Goal: Check status: Check status

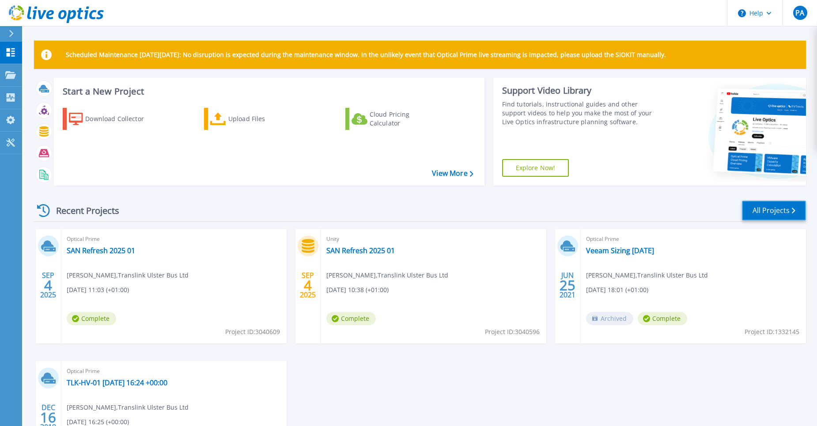
click at [765, 210] on link "All Projects" at bounding box center [774, 210] width 64 height 20
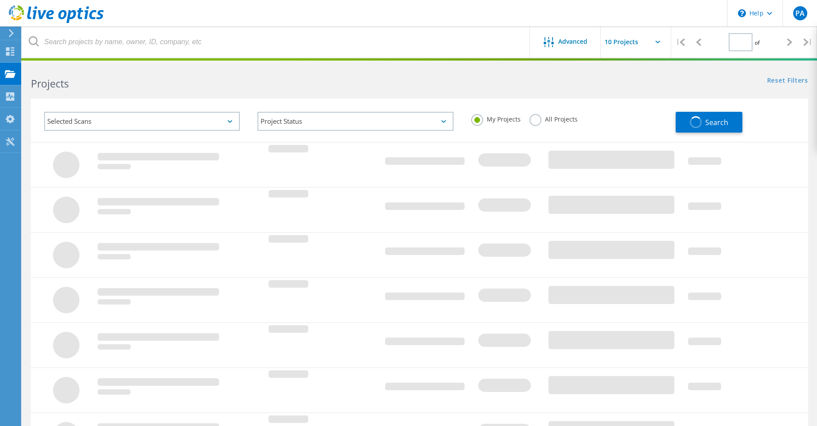
type input "1"
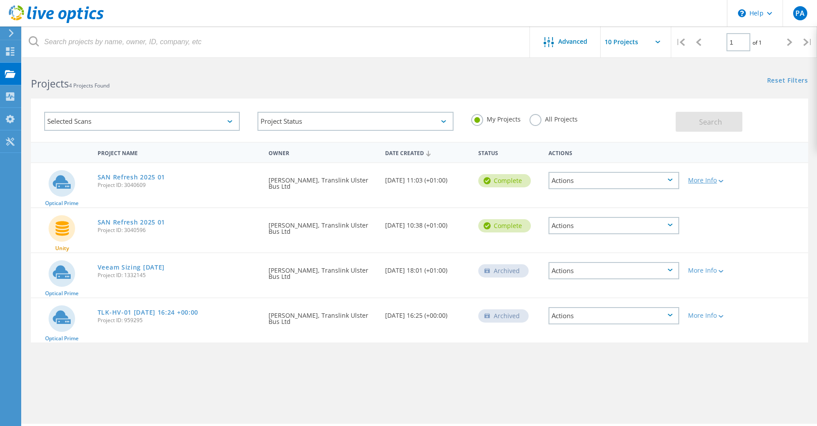
click at [722, 179] on div at bounding box center [720, 180] width 7 height 5
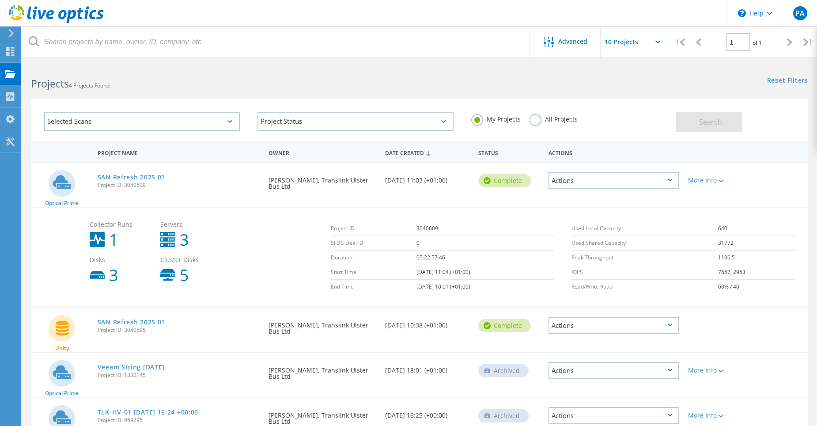
click at [111, 175] on link "SAN Refresh 2025 01" at bounding box center [132, 177] width 68 height 6
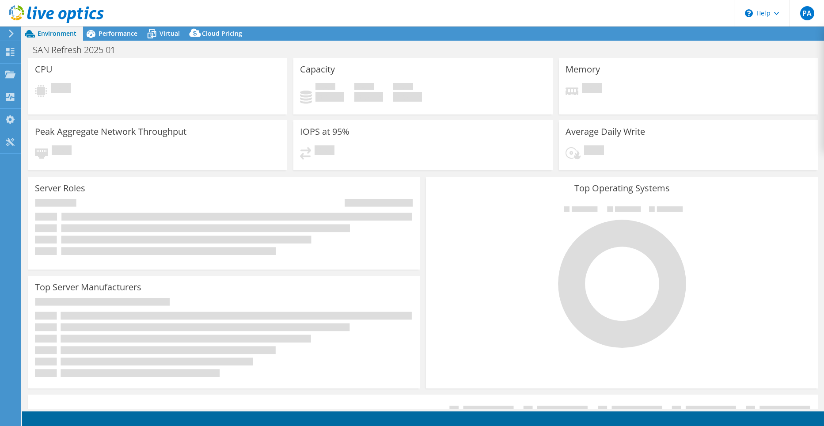
select select "USD"
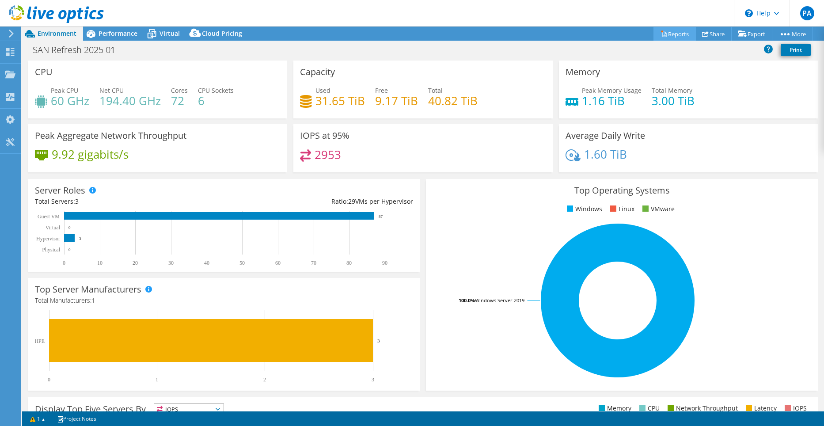
click at [662, 37] on icon at bounding box center [664, 34] width 4 height 5
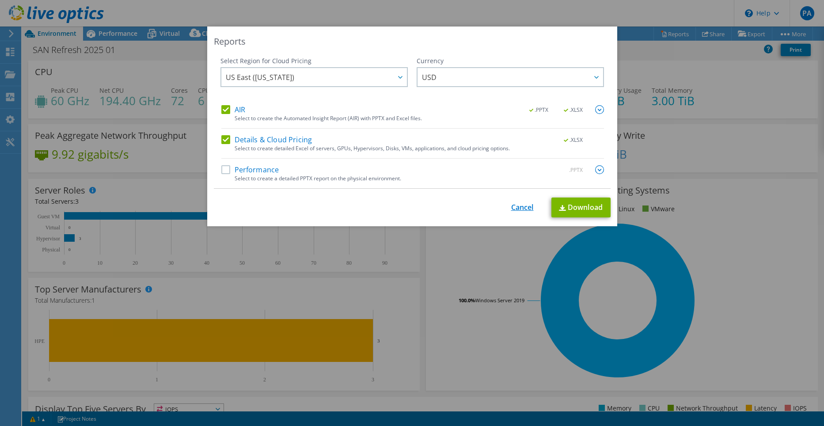
click at [513, 207] on link "Cancel" at bounding box center [522, 207] width 23 height 8
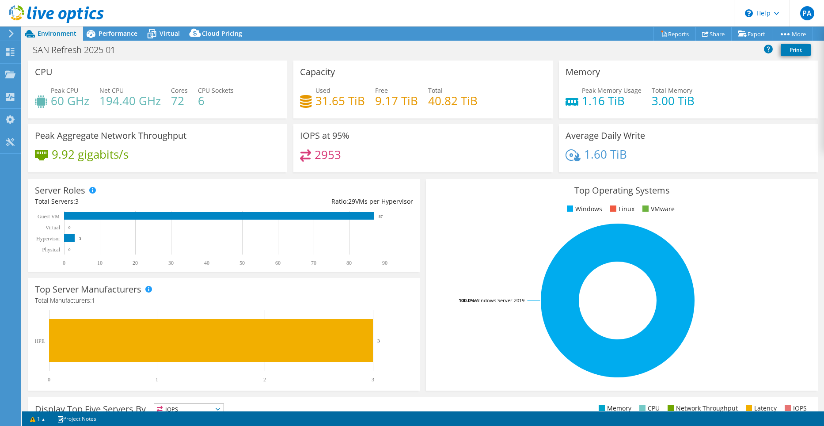
scroll to position [164, 0]
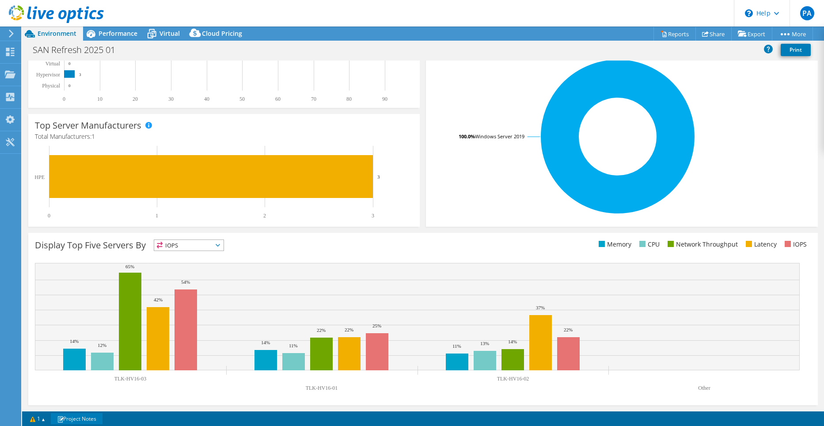
click at [89, 416] on link "Project Notes" at bounding box center [77, 418] width 52 height 11
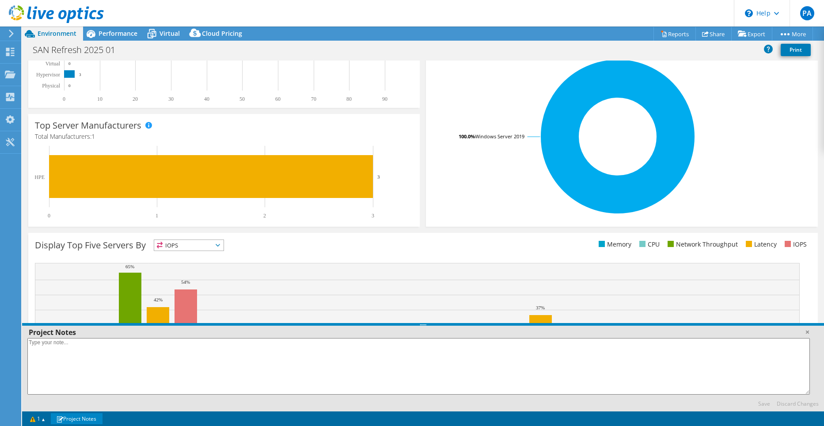
click at [89, 416] on link "Project Notes" at bounding box center [77, 418] width 52 height 11
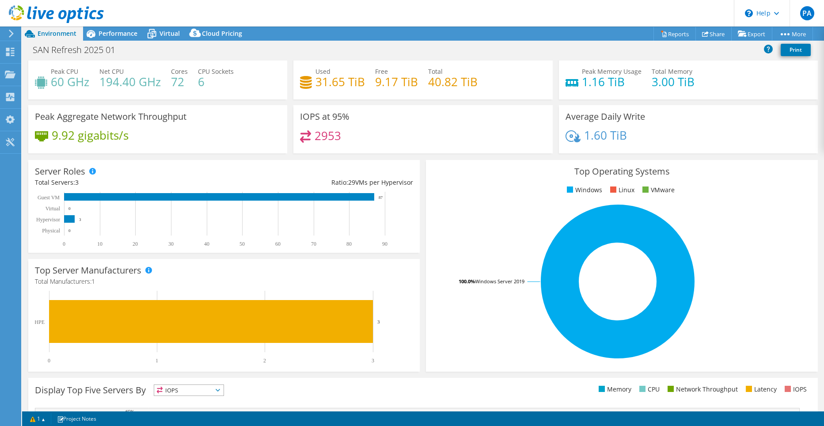
scroll to position [0, 0]
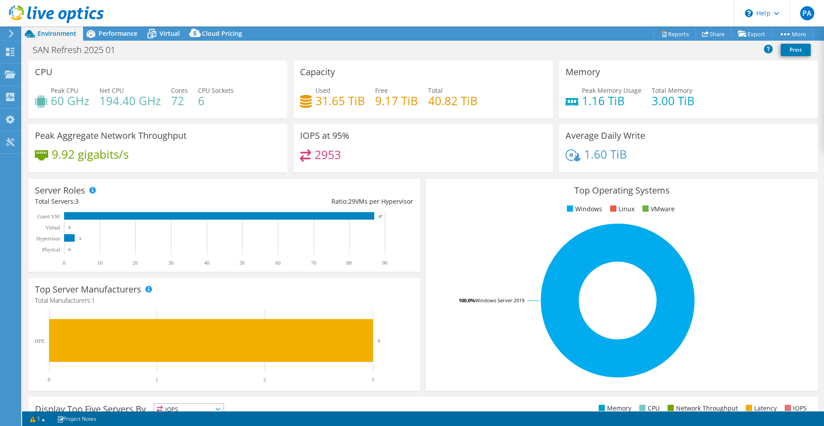
click at [321, 155] on h4 "2953" at bounding box center [327, 155] width 26 height 10
